Goal: Task Accomplishment & Management: Use online tool/utility

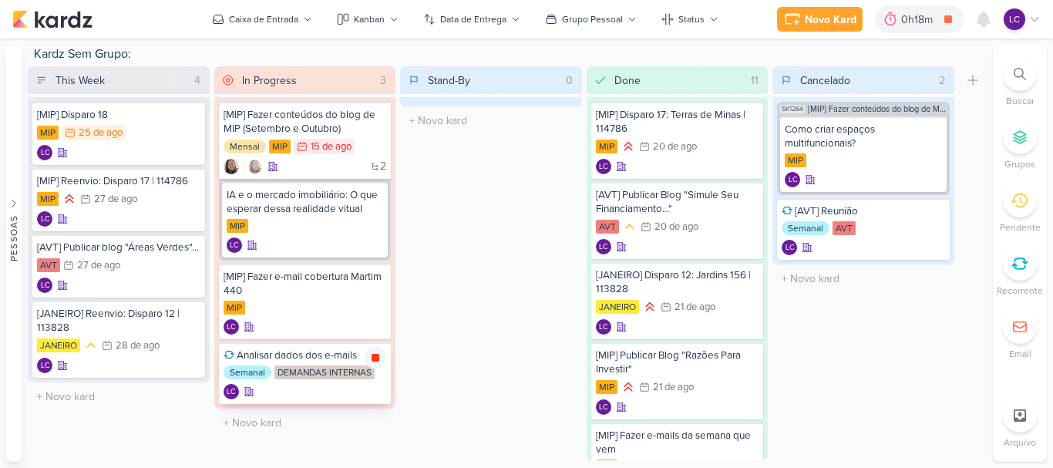
click at [372, 361] on icon at bounding box center [375, 357] width 12 height 12
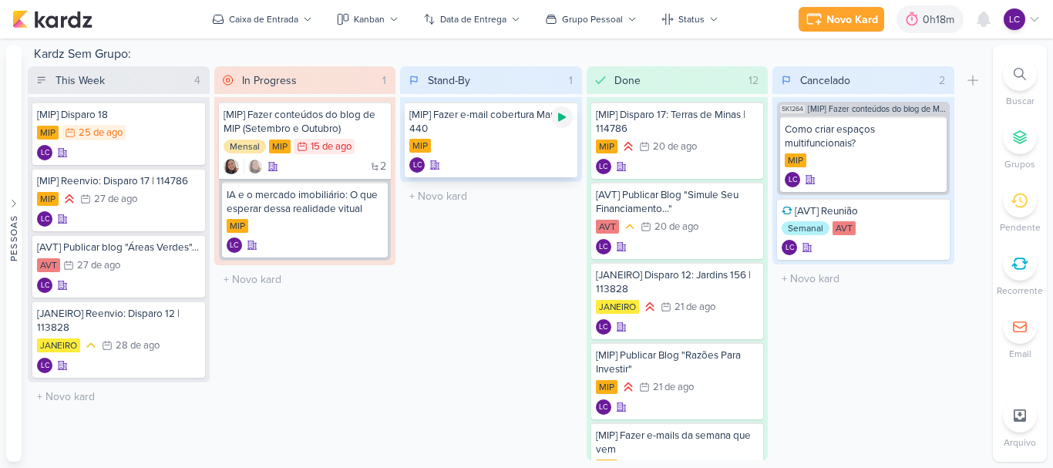
click at [563, 116] on icon at bounding box center [562, 117] width 8 height 8
click at [561, 116] on icon at bounding box center [562, 117] width 8 height 8
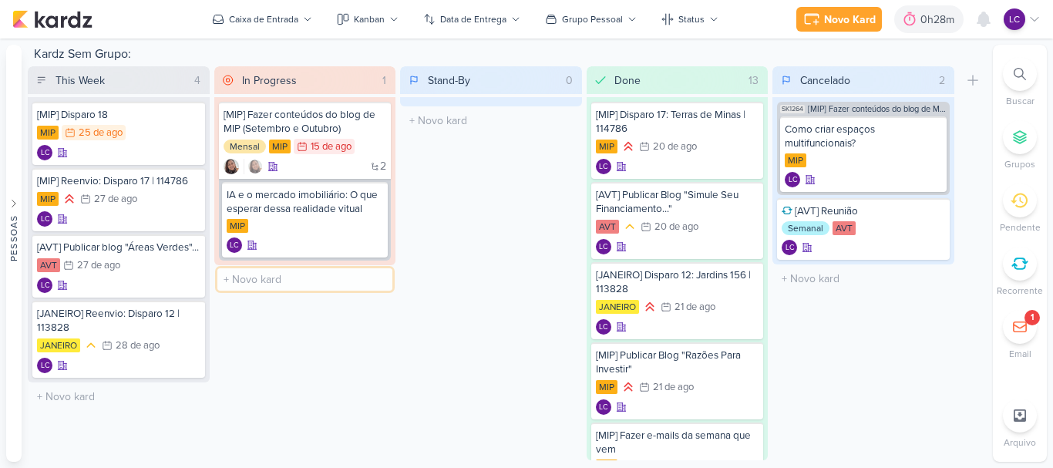
click at [347, 275] on input "text" at bounding box center [305, 279] width 176 height 22
type input "[MIP] Fazer disparo 19"
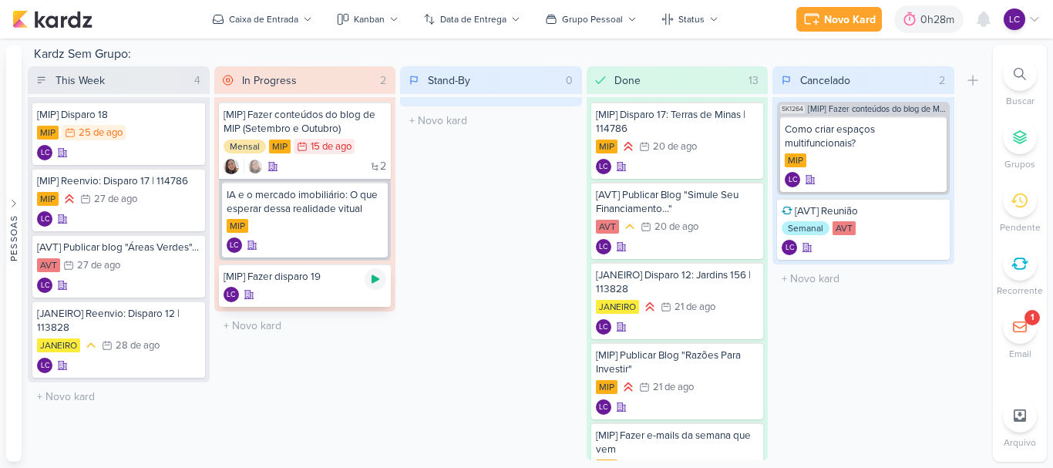
click at [369, 284] on icon at bounding box center [375, 279] width 12 height 12
click at [344, 278] on div "[MIP] Fazer disparo 19" at bounding box center [304, 277] width 163 height 14
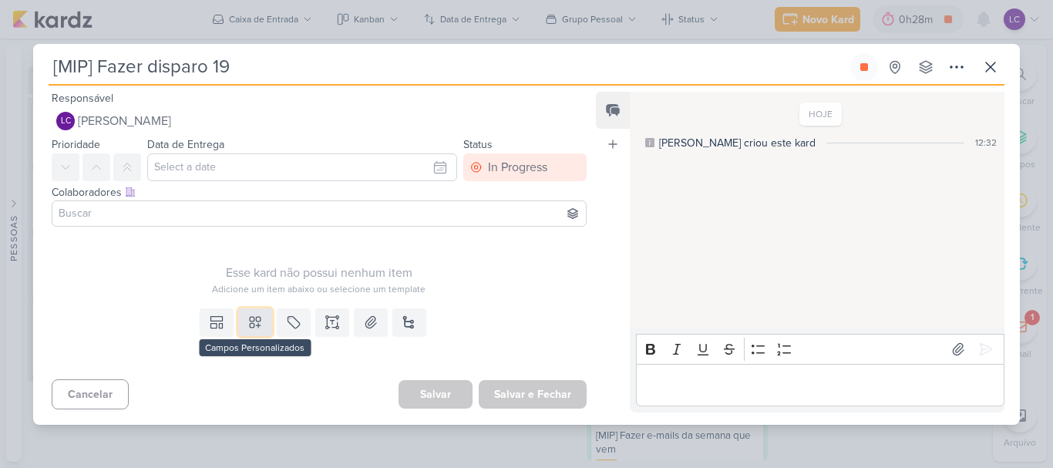
click at [254, 331] on button at bounding box center [255, 322] width 34 height 28
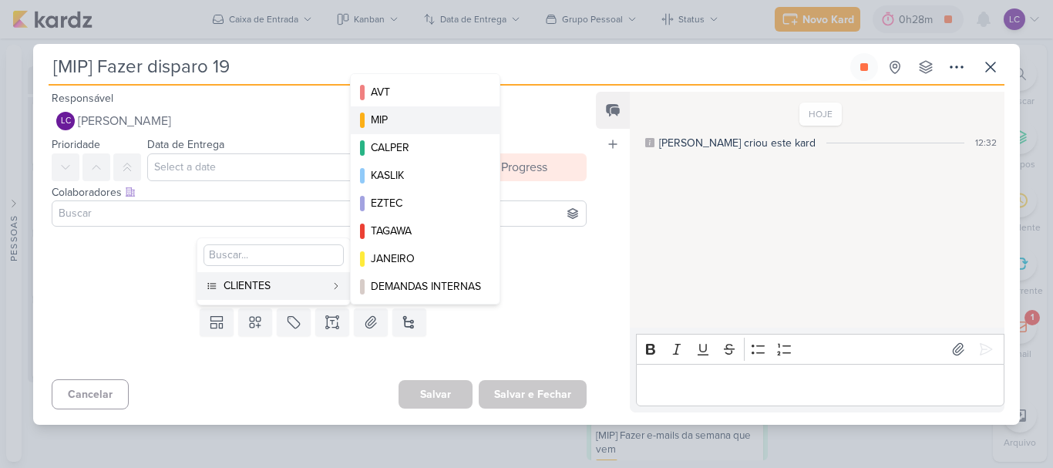
click at [431, 113] on div "MIP" at bounding box center [426, 120] width 110 height 16
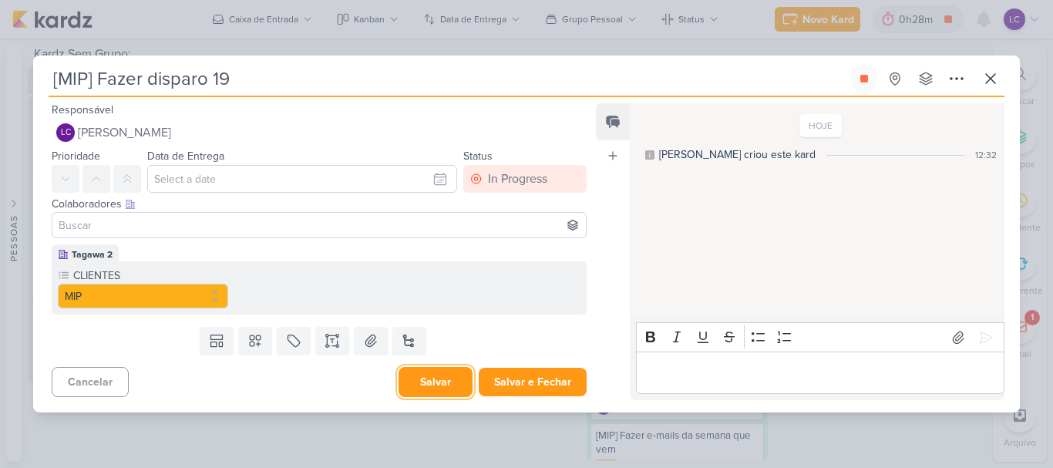
click at [449, 388] on button "Salvar" at bounding box center [435, 382] width 74 height 30
